Goal: Entertainment & Leisure: Consume media (video, audio)

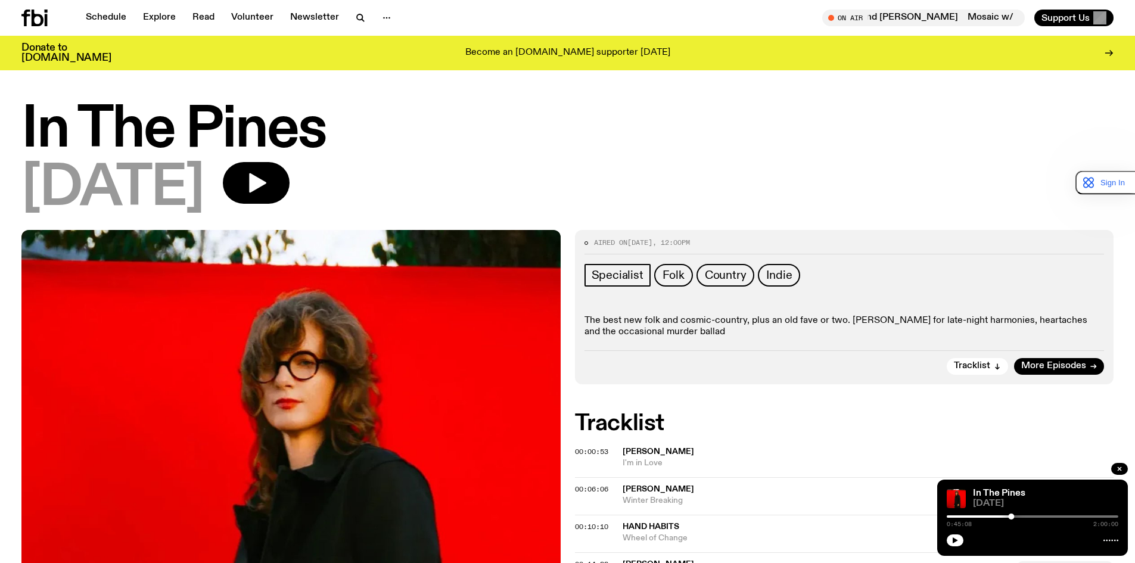
scroll to position [536, 0]
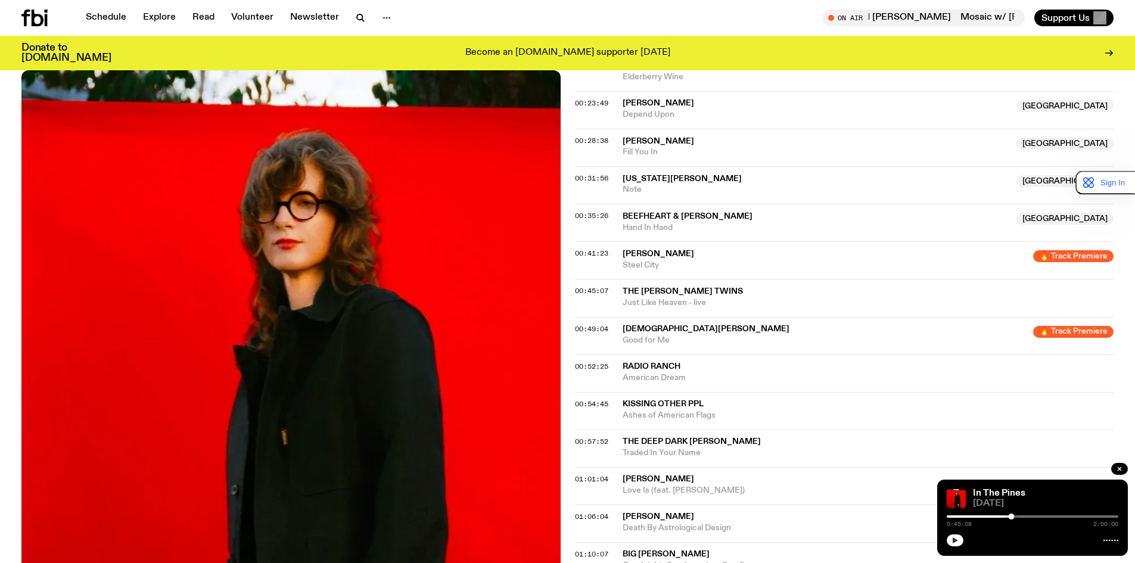
click at [952, 539] on icon "button" at bounding box center [955, 540] width 7 height 7
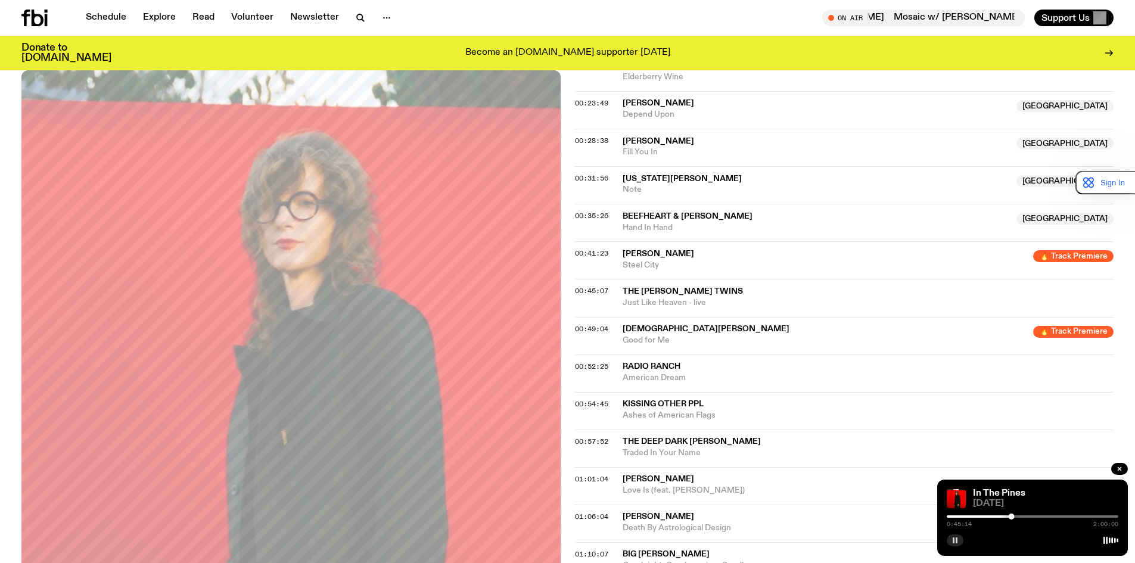
click at [957, 539] on rect "button" at bounding box center [957, 540] width 2 height 6
click at [957, 539] on icon "button" at bounding box center [955, 540] width 7 height 7
click at [950, 517] on div at bounding box center [926, 516] width 172 height 2
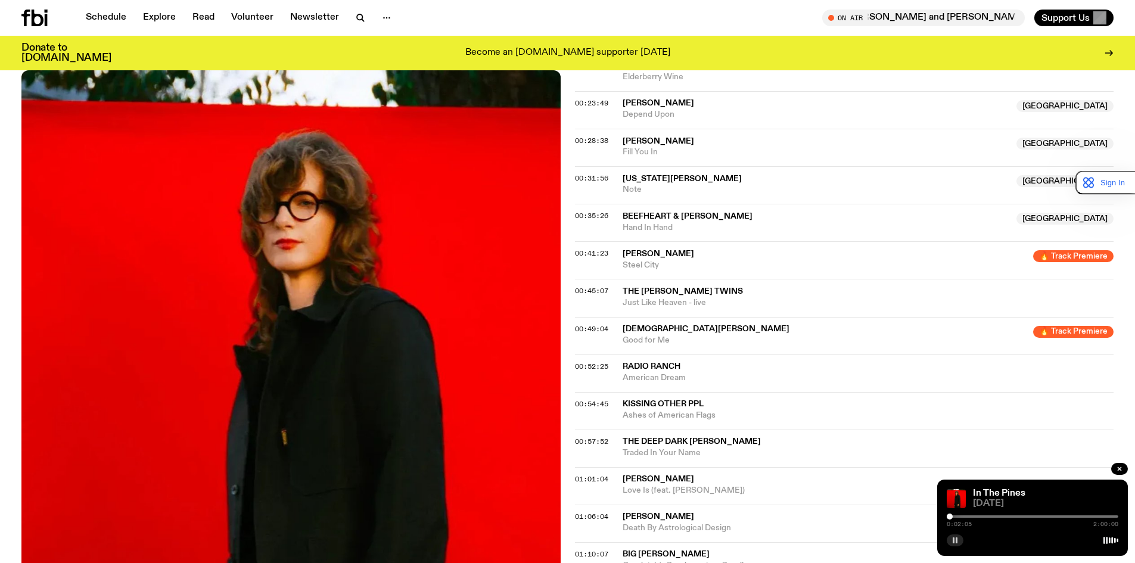
click at [993, 514] on div "0:02:05 2:00:00" at bounding box center [1033, 520] width 172 height 14
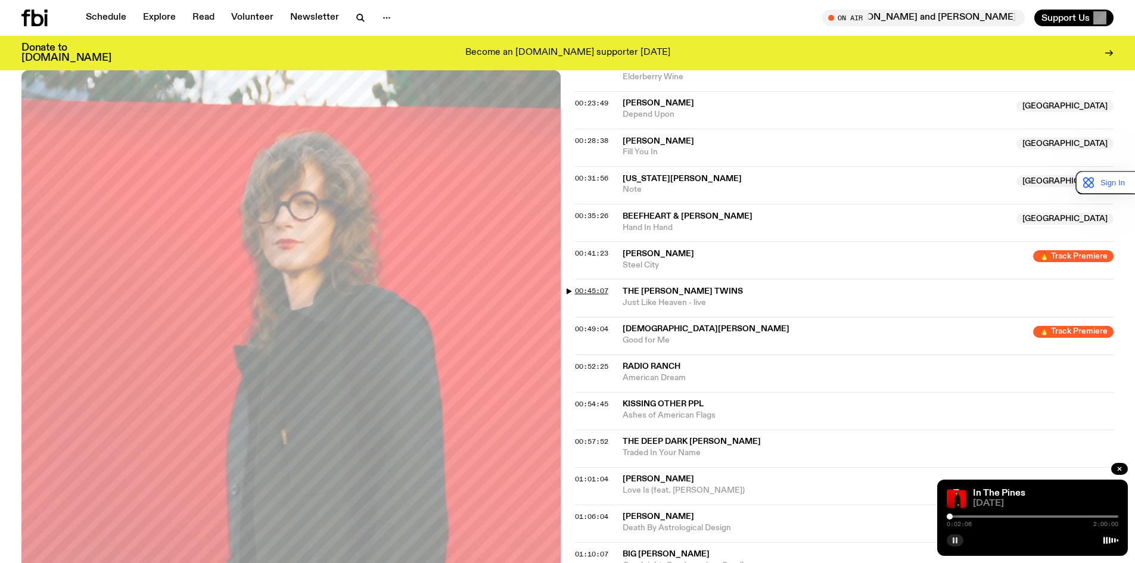
click at [604, 294] on span "00:45:07" at bounding box center [591, 291] width 33 height 10
click at [594, 291] on span "00:45:07" at bounding box center [591, 291] width 33 height 10
click at [959, 545] on button "button" at bounding box center [955, 540] width 17 height 12
click at [959, 542] on button "button" at bounding box center [955, 540] width 17 height 12
click at [955, 537] on icon "button" at bounding box center [955, 540] width 7 height 7
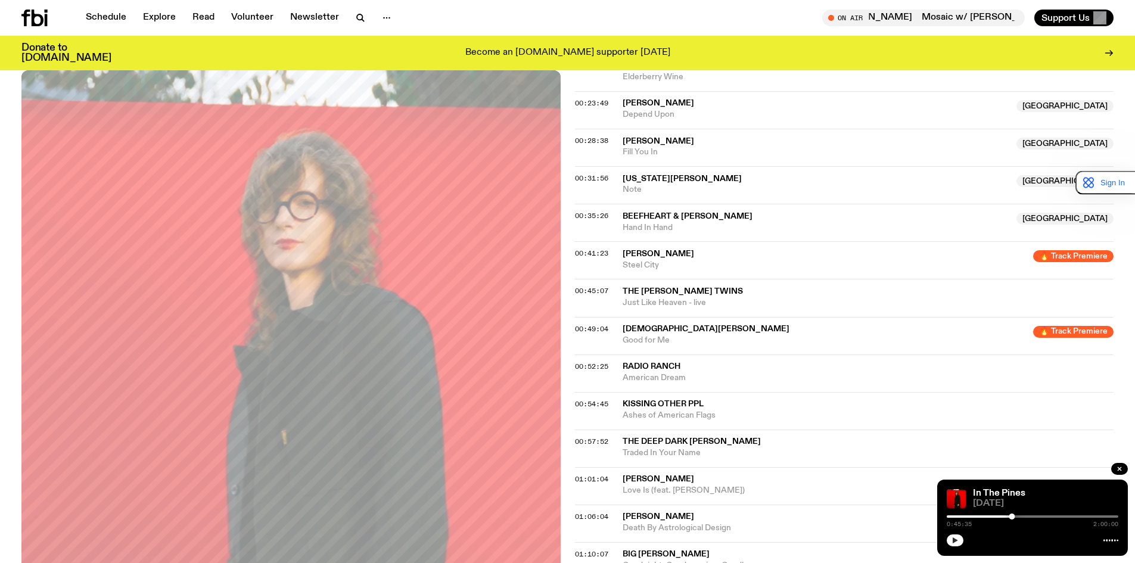
click at [955, 539] on icon "button" at bounding box center [955, 540] width 5 height 6
click at [598, 289] on span "00:45:07" at bounding box center [591, 291] width 33 height 10
click at [963, 539] on button "button" at bounding box center [955, 540] width 17 height 12
click at [958, 540] on icon "button" at bounding box center [955, 540] width 7 height 7
click at [1109, 534] on div at bounding box center [1033, 539] width 172 height 14
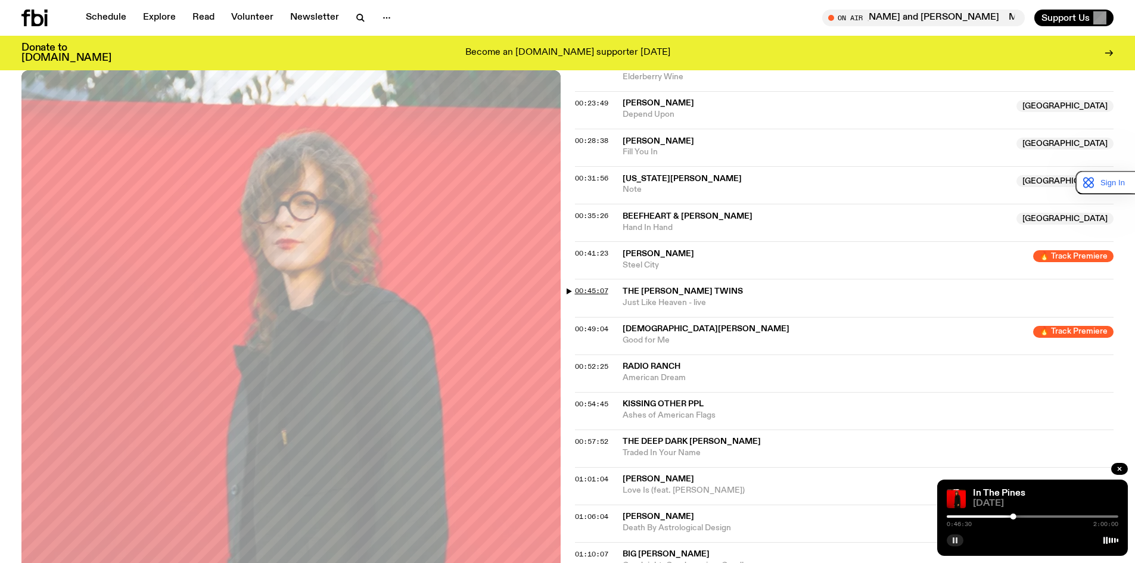
click at [595, 291] on span "00:45:07" at bounding box center [591, 291] width 33 height 10
click at [592, 330] on span "00:49:04" at bounding box center [591, 329] width 33 height 10
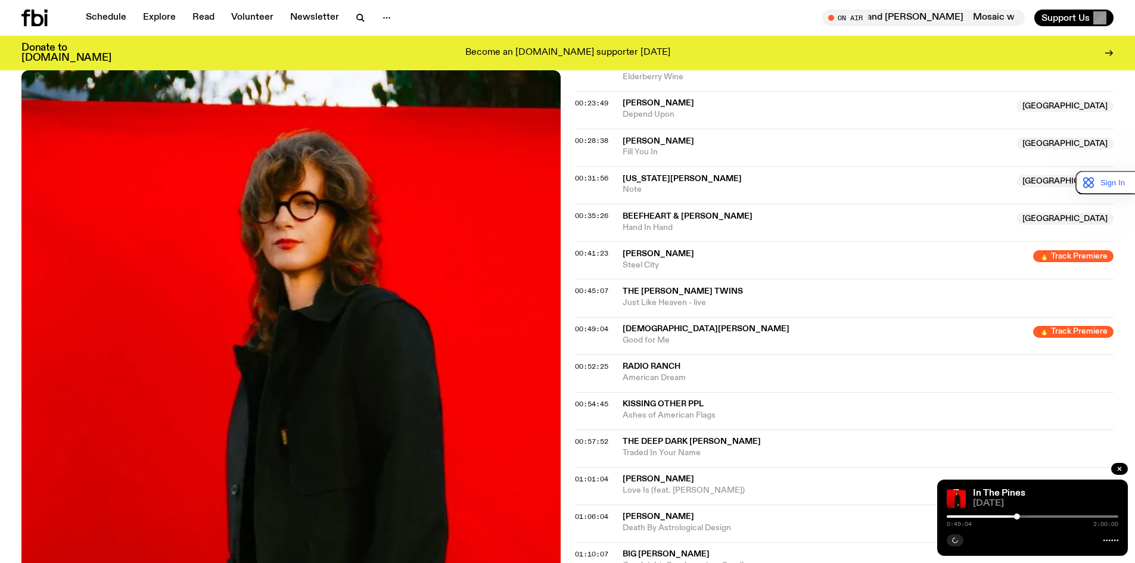
scroll to position [715, 0]
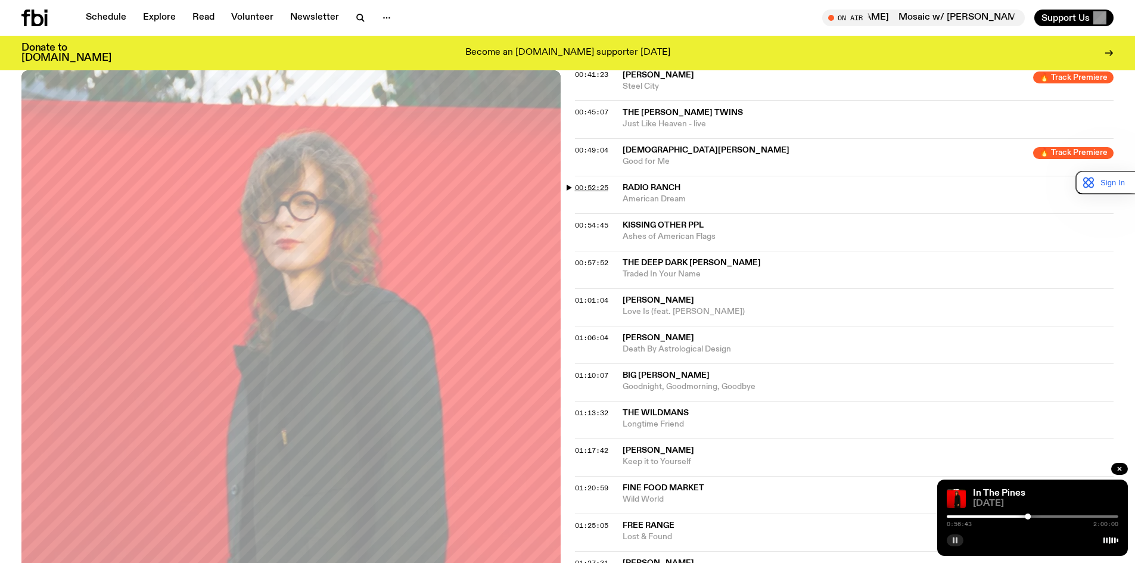
click at [589, 188] on span "00:52:25" at bounding box center [591, 188] width 33 height 10
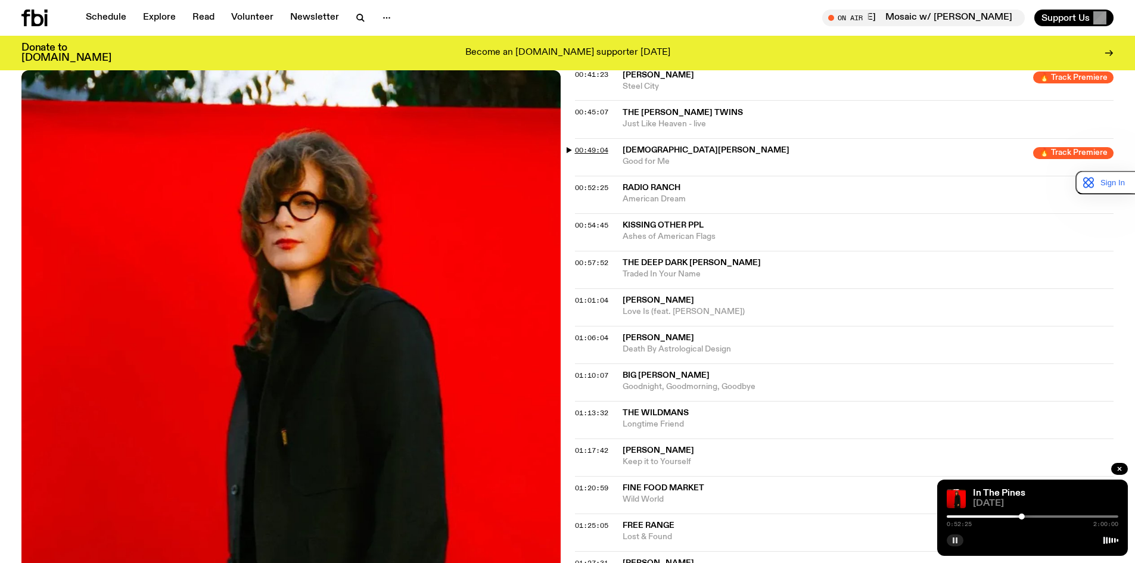
click at [590, 147] on span "00:49:04" at bounding box center [591, 150] width 33 height 10
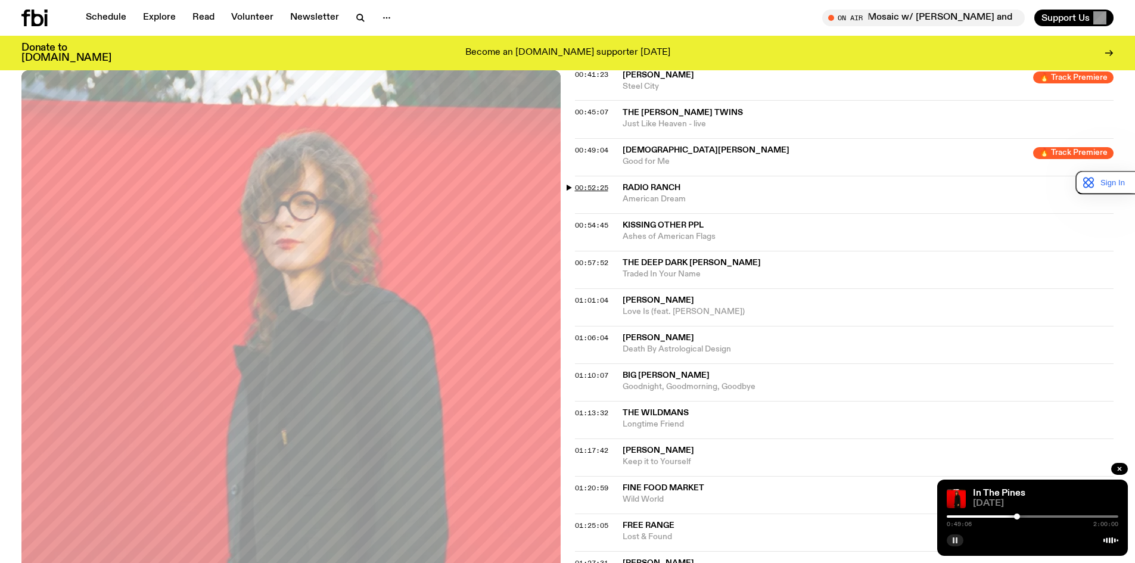
click at [599, 189] on span "00:52:25" at bounding box center [591, 188] width 33 height 10
click at [595, 227] on span "00:54:45" at bounding box center [591, 225] width 33 height 10
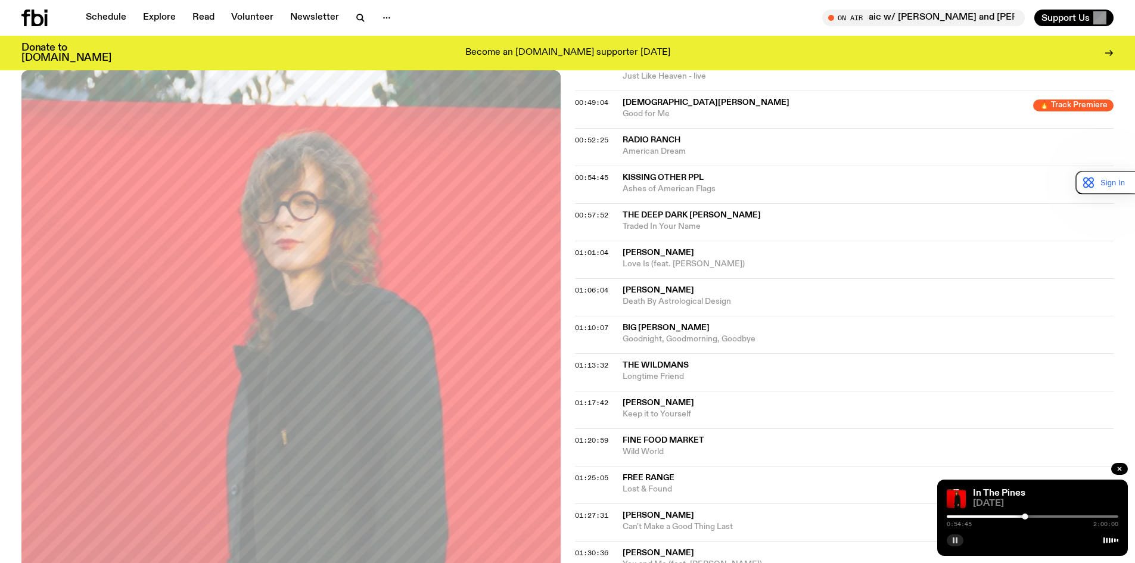
scroll to position [834, 0]
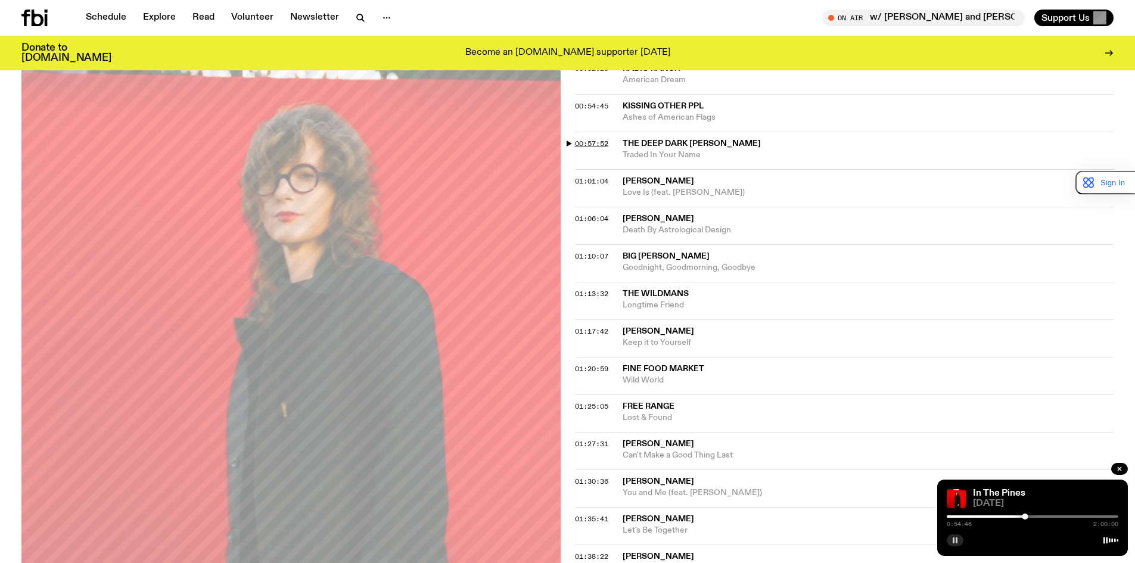
click at [593, 142] on span "00:57:52" at bounding box center [591, 144] width 33 height 10
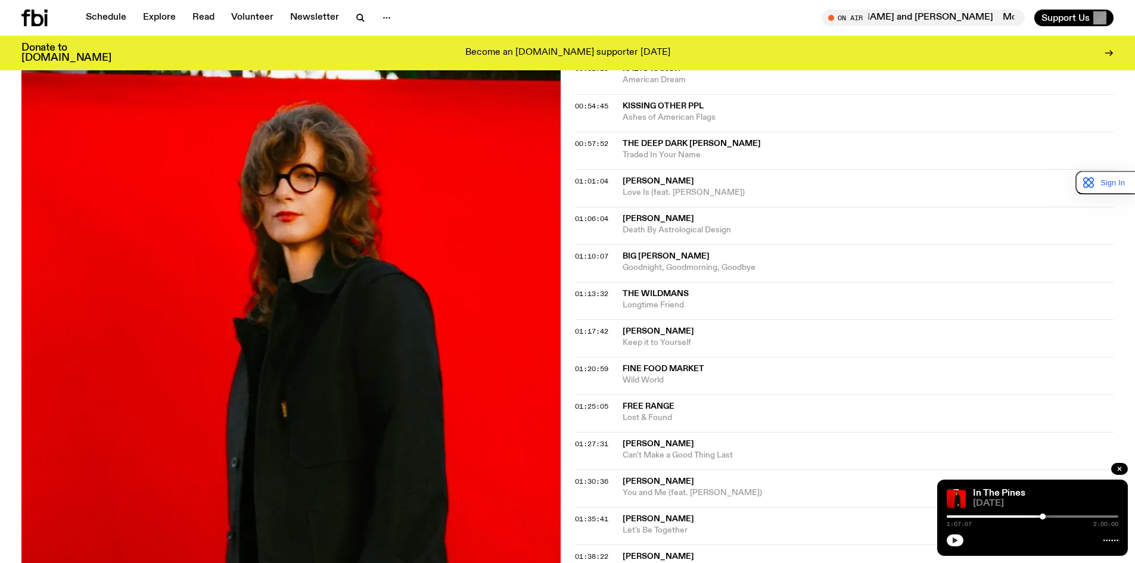
click at [955, 540] on icon "button" at bounding box center [955, 540] width 5 height 6
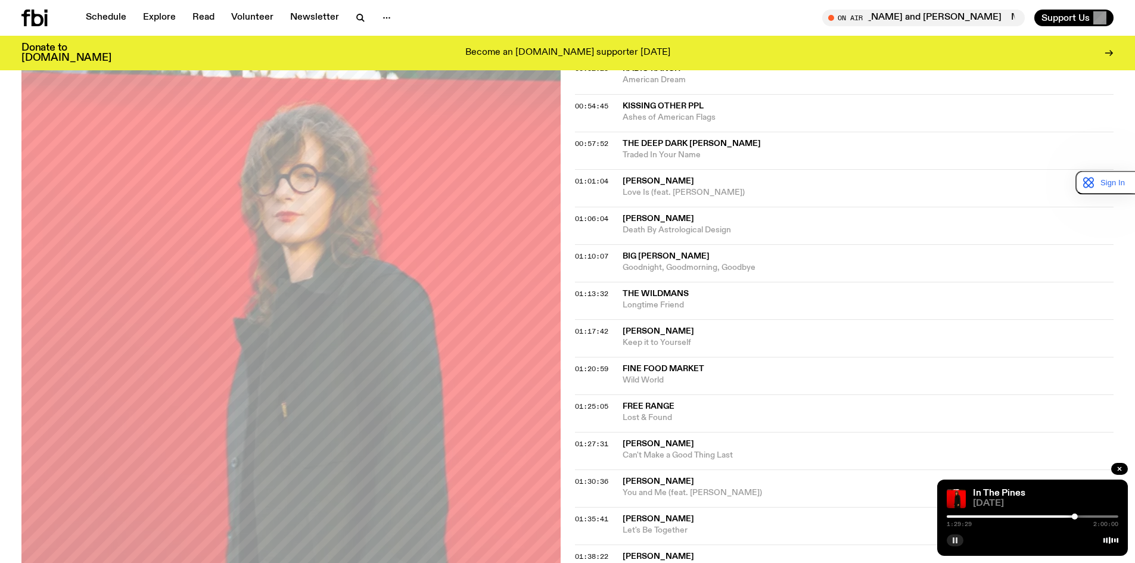
click at [952, 541] on icon "button" at bounding box center [955, 540] width 7 height 7
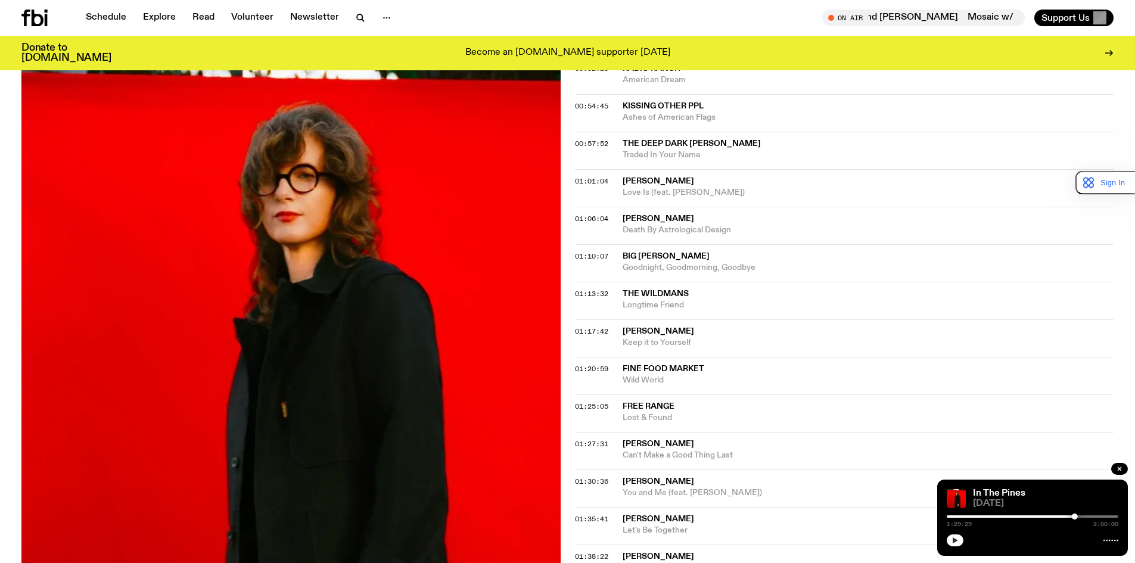
click at [959, 542] on button "button" at bounding box center [955, 540] width 17 height 12
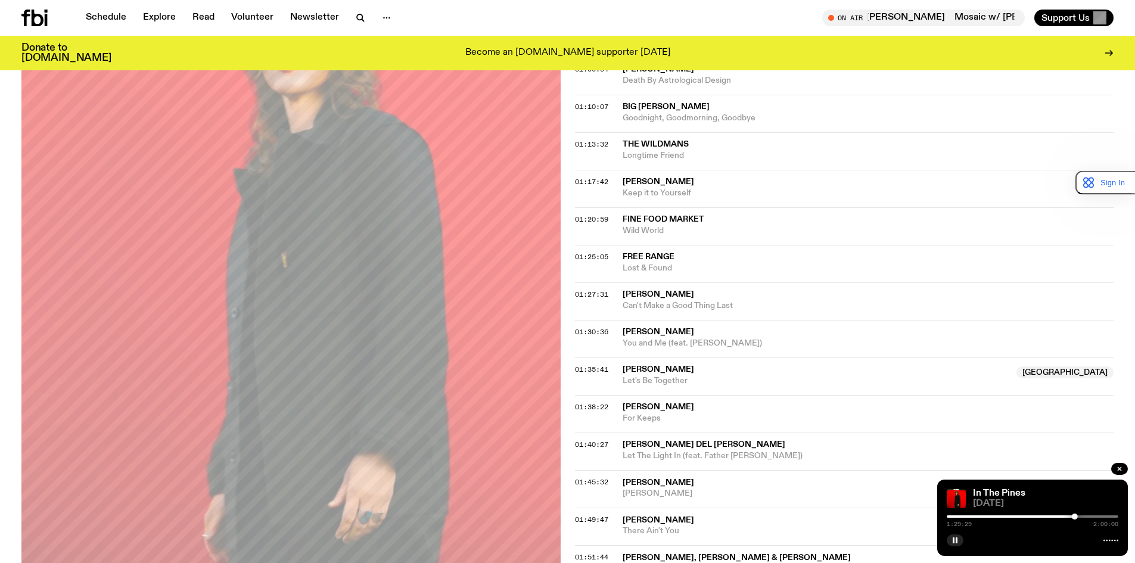
scroll to position [1013, 0]
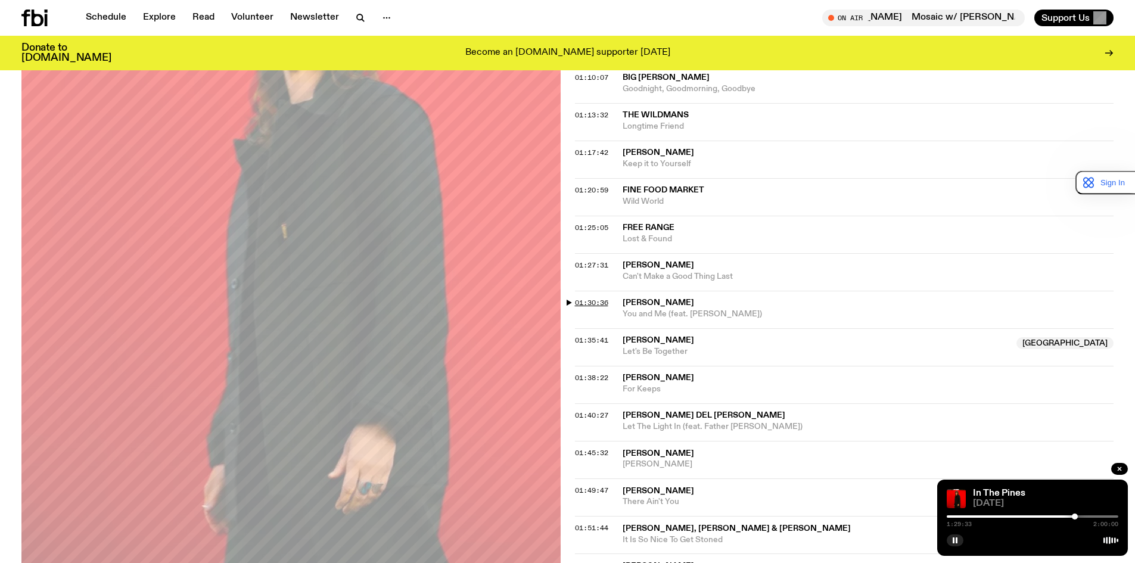
click at [598, 301] on span "01:30:36" at bounding box center [591, 303] width 33 height 10
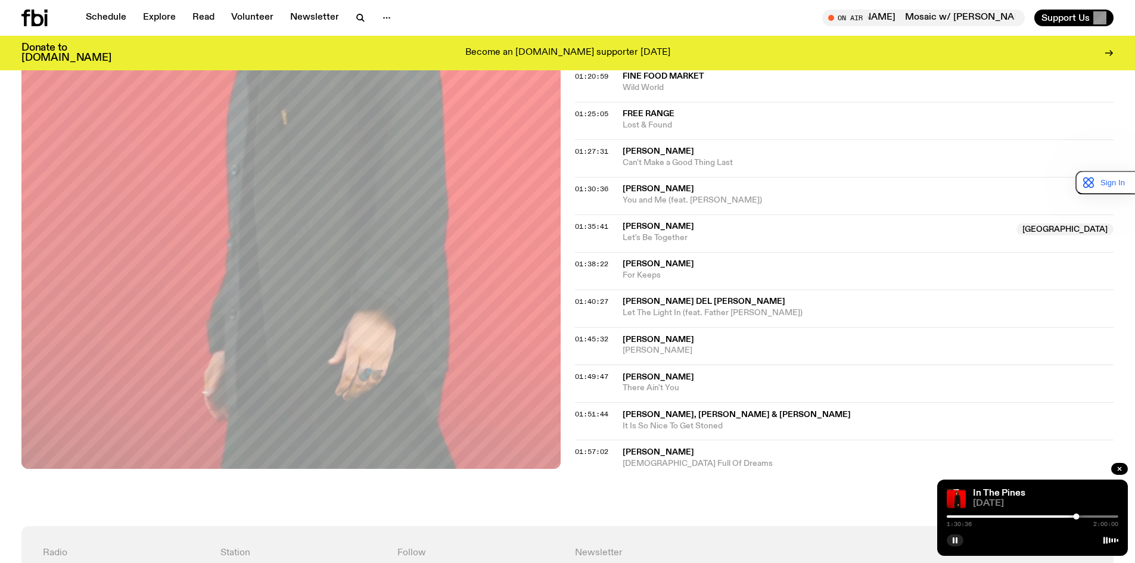
scroll to position [1132, 0]
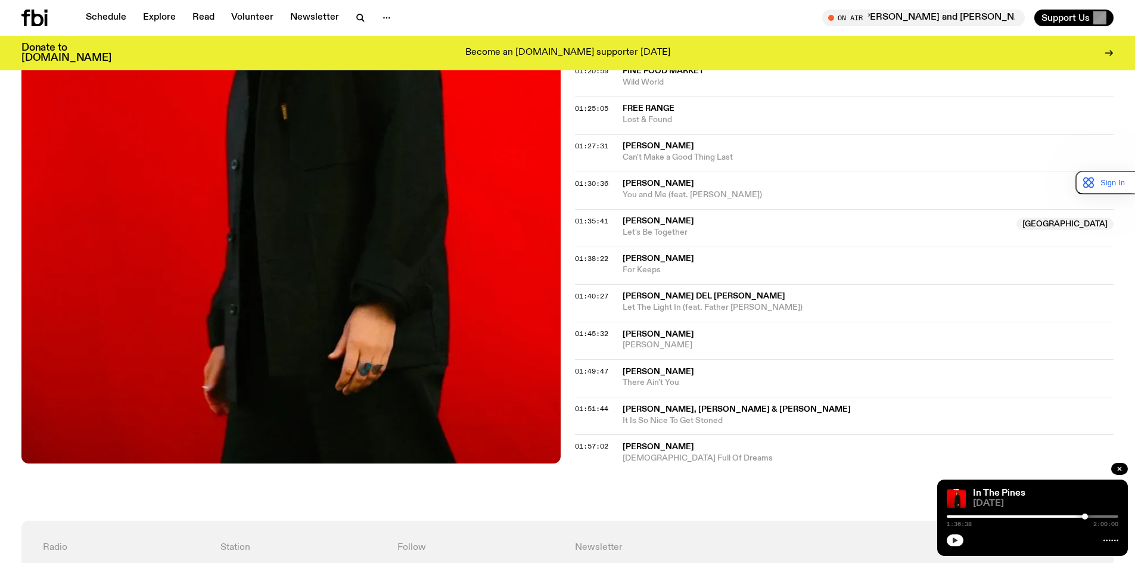
click at [953, 537] on icon "button" at bounding box center [955, 540] width 7 height 7
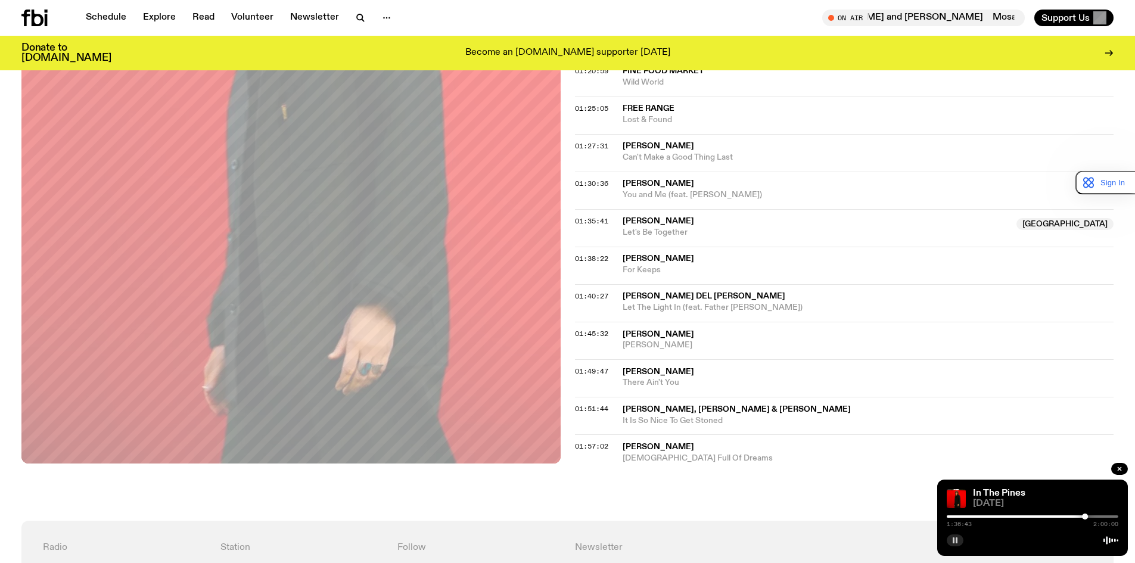
click at [956, 543] on rect "button" at bounding box center [957, 540] width 2 height 6
click at [956, 542] on icon "button" at bounding box center [955, 540] width 7 height 7
click at [960, 539] on button "button" at bounding box center [955, 540] width 17 height 12
click at [954, 537] on icon "button" at bounding box center [955, 540] width 7 height 7
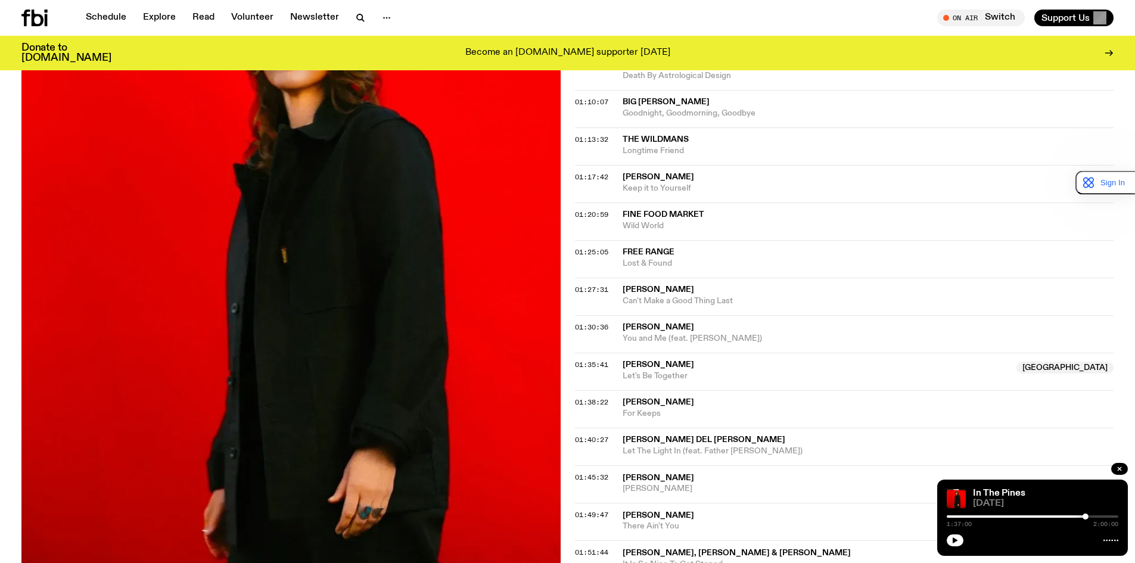
scroll to position [1011, 0]
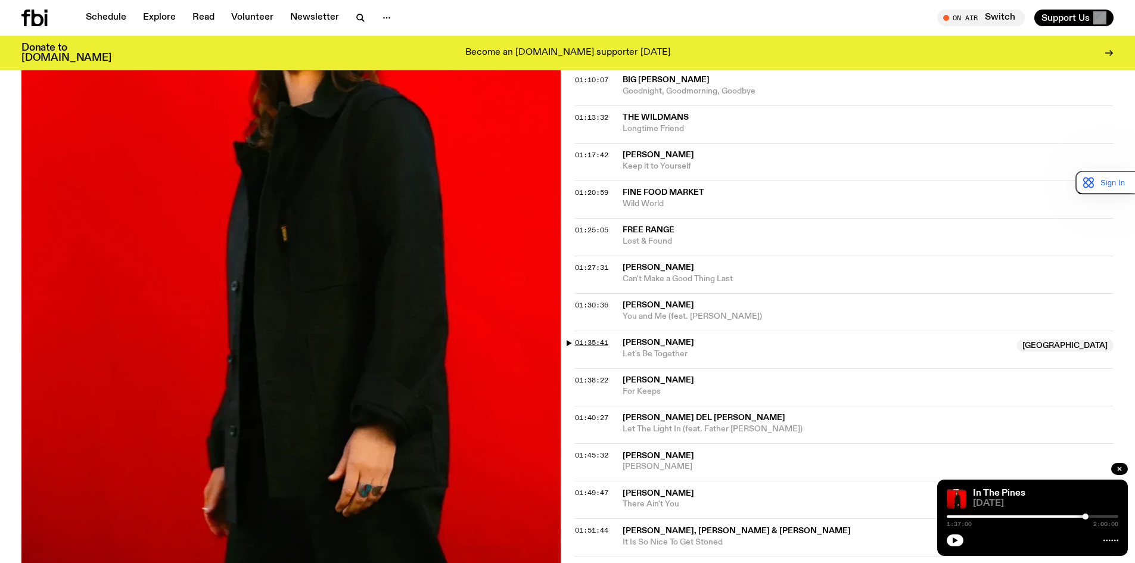
click at [598, 343] on span "01:35:41" at bounding box center [591, 343] width 33 height 10
click at [957, 539] on icon "button" at bounding box center [955, 540] width 7 height 7
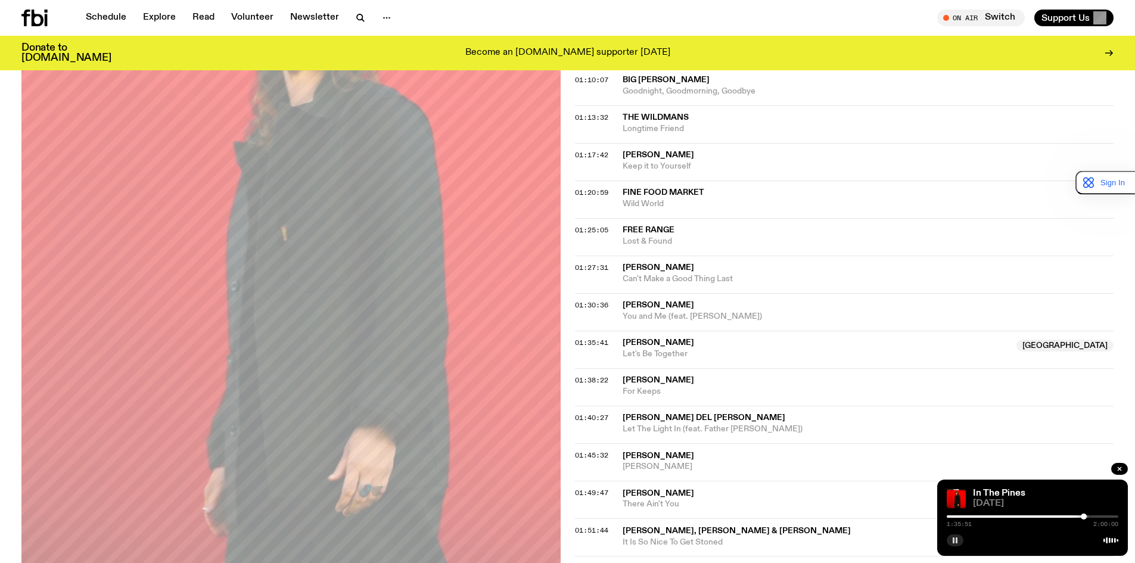
click at [955, 538] on icon "button" at bounding box center [955, 540] width 7 height 7
click at [956, 537] on icon "button" at bounding box center [955, 540] width 7 height 7
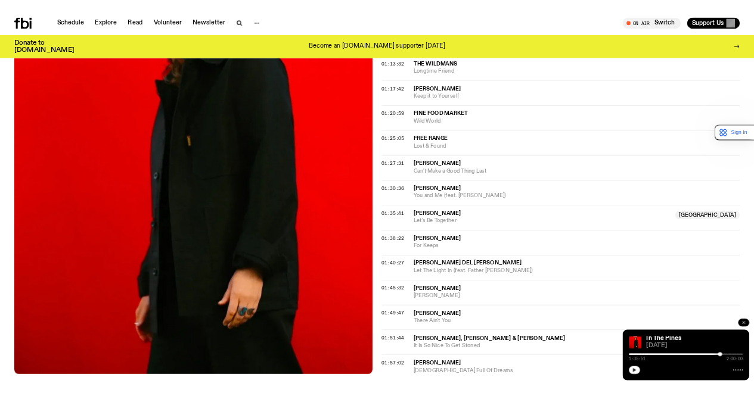
scroll to position [1070, 0]
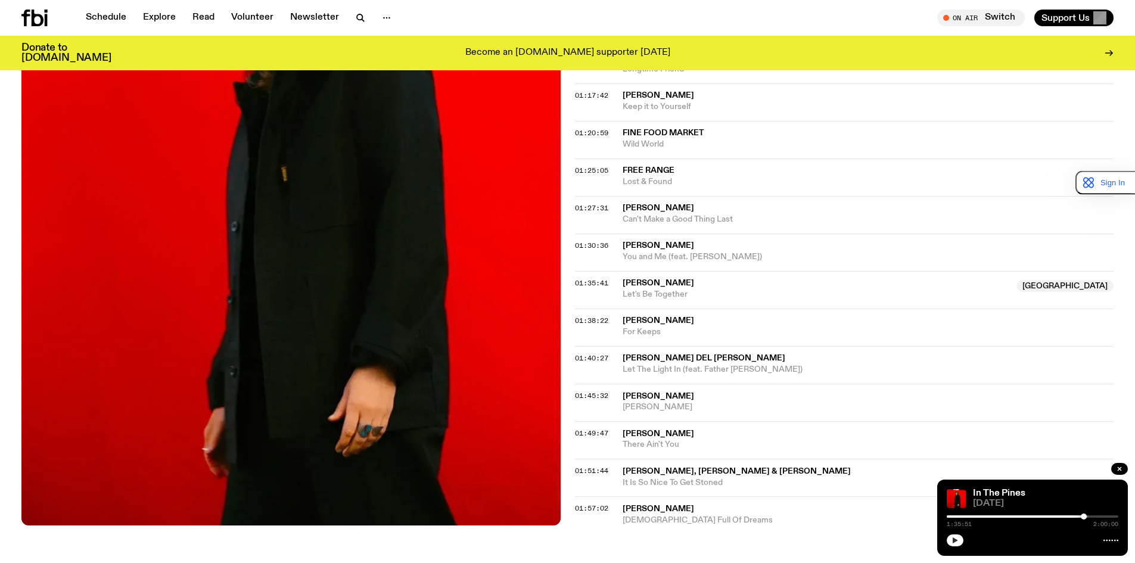
click at [953, 536] on button "button" at bounding box center [955, 540] width 17 height 12
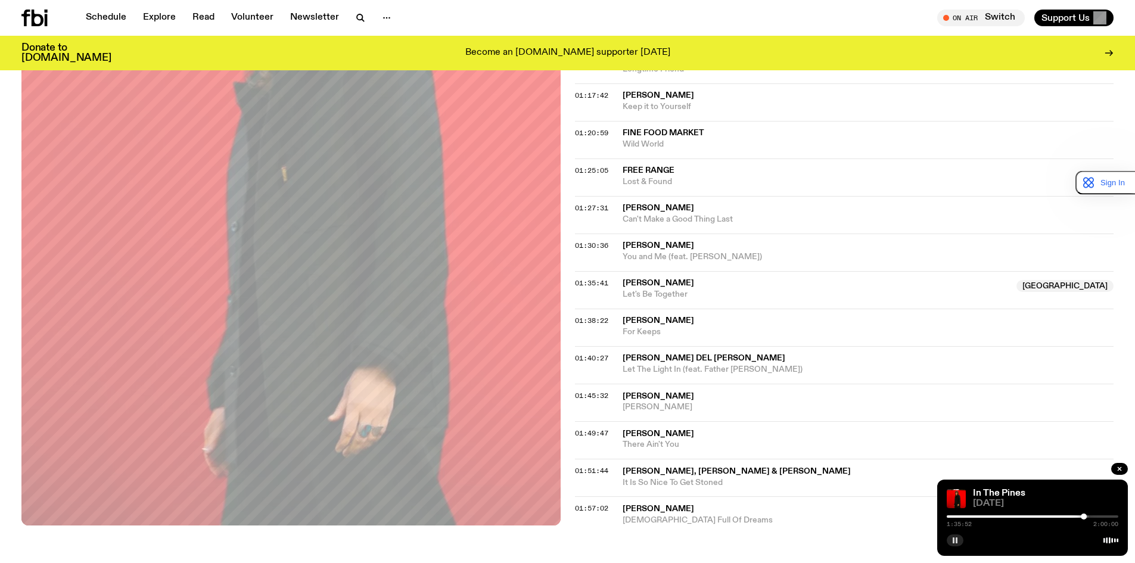
click at [952, 539] on icon "button" at bounding box center [955, 540] width 7 height 7
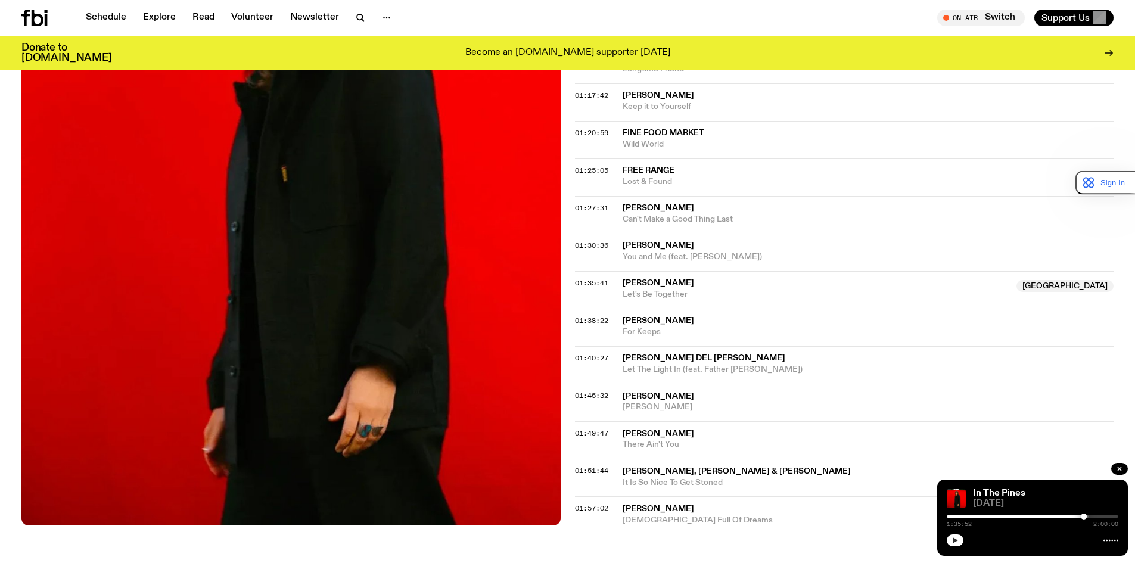
click at [955, 537] on icon "button" at bounding box center [955, 540] width 7 height 7
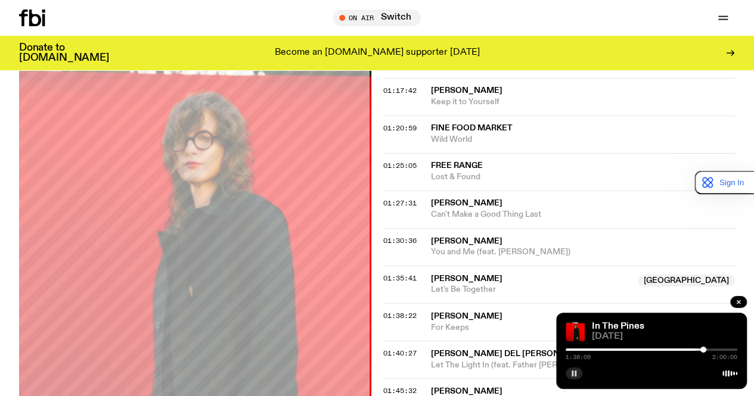
click at [492, 18] on div "On Air Switch Tune in live Support Us" at bounding box center [579, 18] width 309 height 17
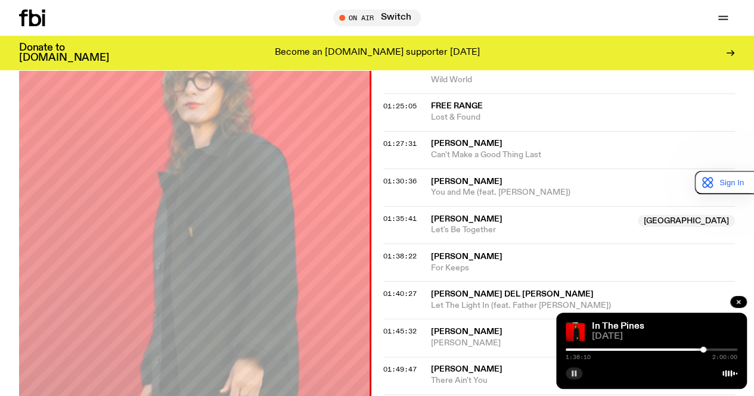
click at [574, 375] on icon "button" at bounding box center [573, 373] width 7 height 7
click at [575, 372] on icon "button" at bounding box center [573, 373] width 7 height 7
drag, startPoint x: 519, startPoint y: 8, endPoint x: 513, endPoint y: 27, distance: 20.0
click at [519, 8] on div "Schedule Explore Read Volunteer Newsletter On Air Switch Tune in live On Air Sw…" at bounding box center [377, 18] width 754 height 36
click at [579, 369] on button "button" at bounding box center [573, 374] width 17 height 12
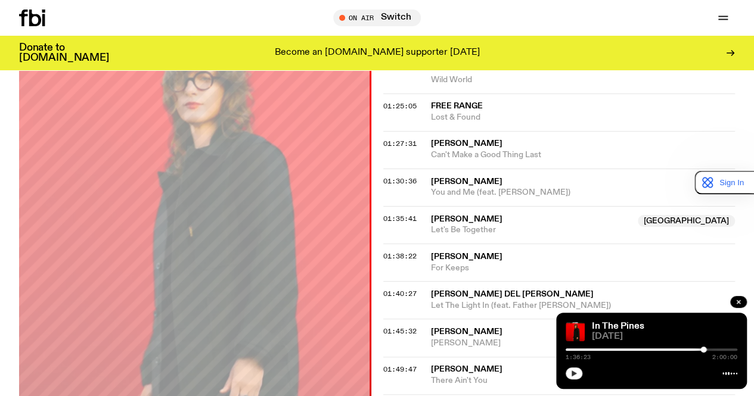
click at [574, 374] on icon "button" at bounding box center [573, 374] width 5 height 6
click at [574, 374] on rect "button" at bounding box center [575, 374] width 2 height 6
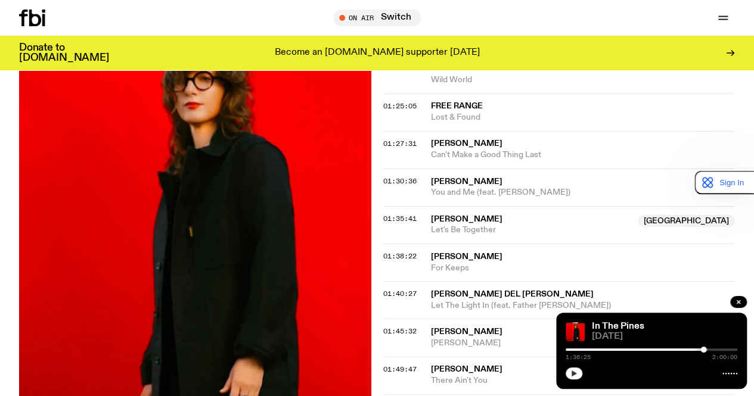
click at [574, 373] on icon "button" at bounding box center [573, 374] width 5 height 6
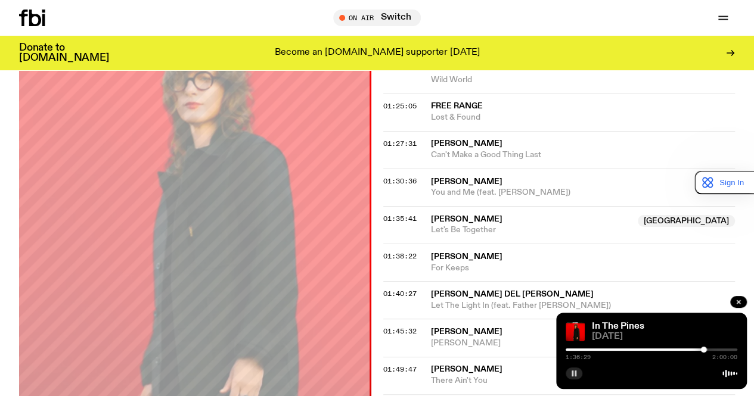
click at [574, 373] on rect "button" at bounding box center [575, 374] width 2 height 6
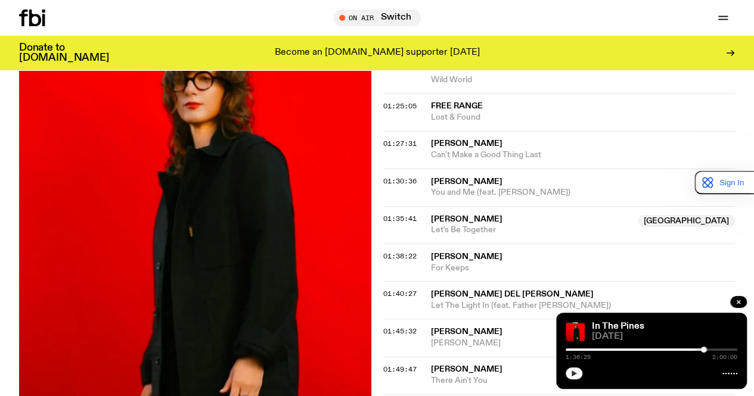
click at [510, 16] on div "On Air Switch Tune in live Support Us" at bounding box center [579, 18] width 309 height 17
click at [726, 374] on icon at bounding box center [729, 374] width 15 height 10
click at [736, 299] on icon "button" at bounding box center [738, 302] width 7 height 7
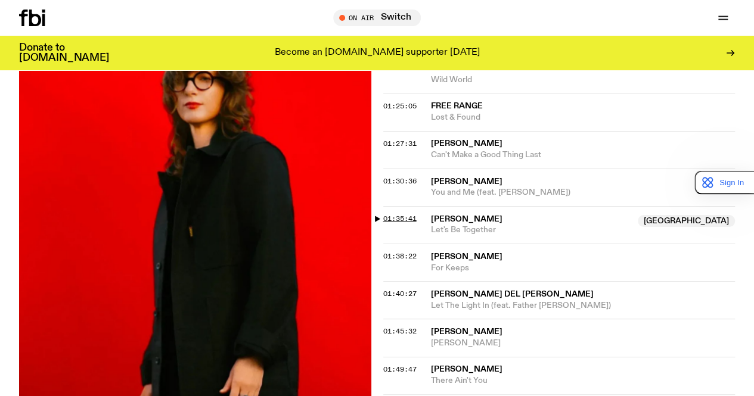
click at [402, 217] on span "01:35:41" at bounding box center [399, 218] width 33 height 10
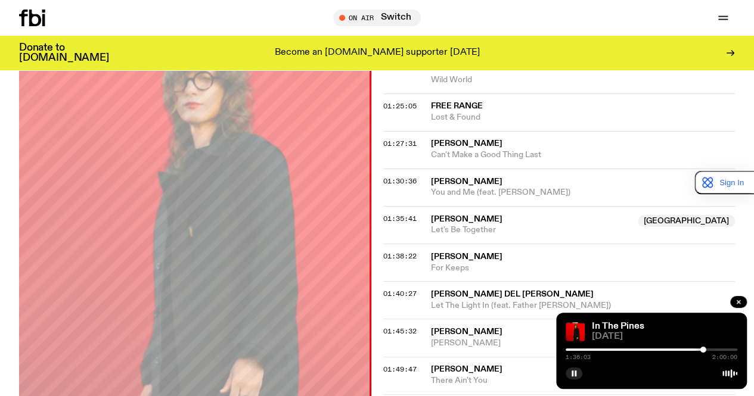
click at [607, 75] on span "Wild World" at bounding box center [583, 79] width 304 height 11
click at [573, 377] on icon "button" at bounding box center [573, 373] width 7 height 7
